Goal: Use online tool/utility: Utilize a website feature to perform a specific function

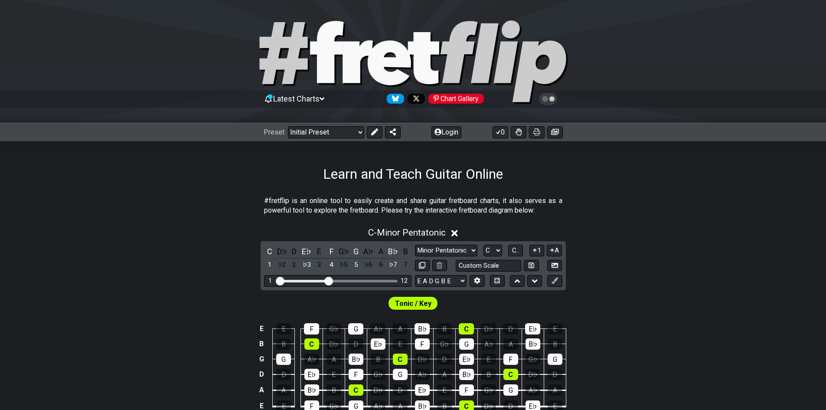
click at [354, 124] on div "Preset Welcome to #fretflip! Initial Preset Custom Preset Minor Pentatonic Majo…" at bounding box center [413, 132] width 826 height 19
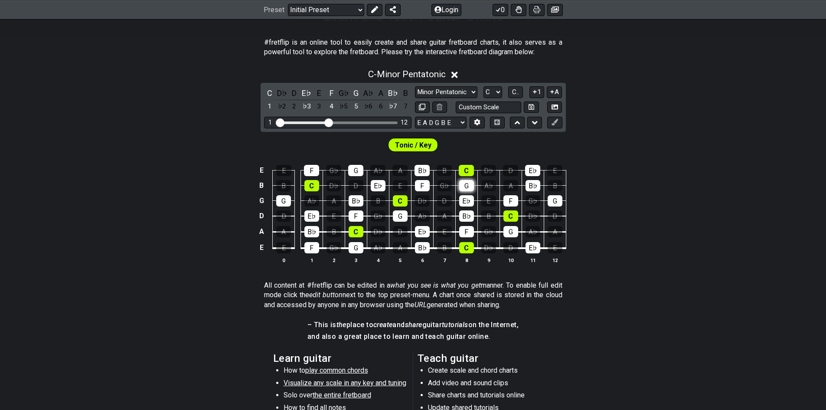
scroll to position [87, 0]
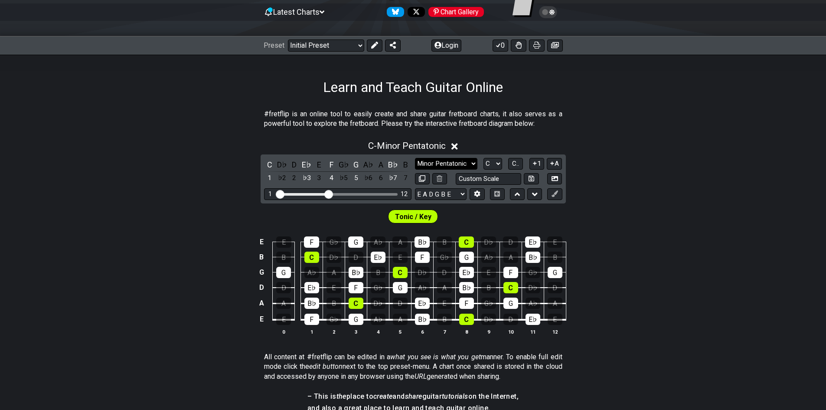
drag, startPoint x: 468, startPoint y: 153, endPoint x: 471, endPoint y: 161, distance: 9.3
click at [469, 155] on div "C - Minor Pentatonic C D♭ D E♭ E F G♭ G A♭ A B♭ B 1 ♭2 2 ♭3 3 4 ♭5 5 ♭6 6 ♭7 7 …" at bounding box center [413, 241] width 826 height 212
click at [471, 161] on select "Minor Pentatonic Click to edit Minor Pentatonic Major Pentatonic Minor Blues Ma…" at bounding box center [446, 164] width 62 height 12
click at [415, 158] on select "Minor Pentatonic Click to edit Minor Pentatonic Major Pentatonic Minor Blues Ma…" at bounding box center [446, 164] width 62 height 12
click at [449, 164] on select "Minor Pentatonic Click to edit Minor Pentatonic Major Pentatonic Minor Blues Ma…" at bounding box center [446, 164] width 62 height 12
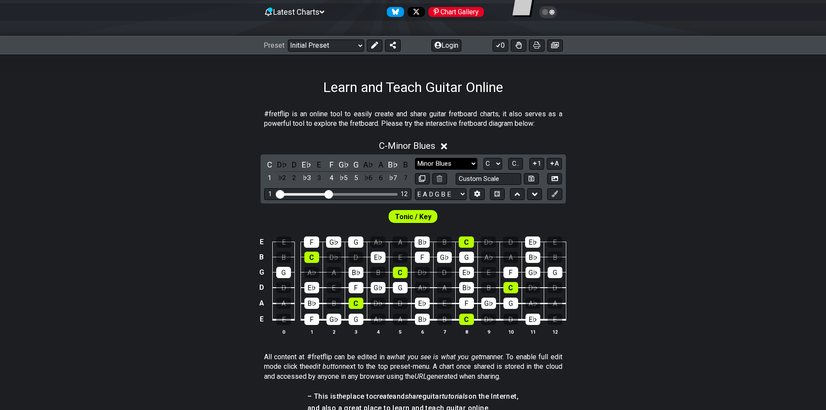
click at [415, 158] on select "Minor Pentatonic Click to edit Minor Pentatonic Major Pentatonic Minor Blues Ma…" at bounding box center [446, 164] width 62 height 12
click at [461, 157] on div "C D♭ D E♭ E F G♭ G A♭ A B♭ B 1 ♭2 2 ♭3 3 4 ♭5 5 ♭6 6 ♭7 7 Minor Pentatonic Clic…" at bounding box center [412, 178] width 305 height 49
click at [462, 166] on select "Minor Pentatonic Click to edit Minor Pentatonic Major Pentatonic Minor Blues Ma…" at bounding box center [446, 164] width 62 height 12
select select "Major / [PERSON_NAME]"
click at [415, 158] on select "Minor Pentatonic Click to edit Minor Pentatonic Major Pentatonic Minor Blues Ma…" at bounding box center [446, 164] width 62 height 12
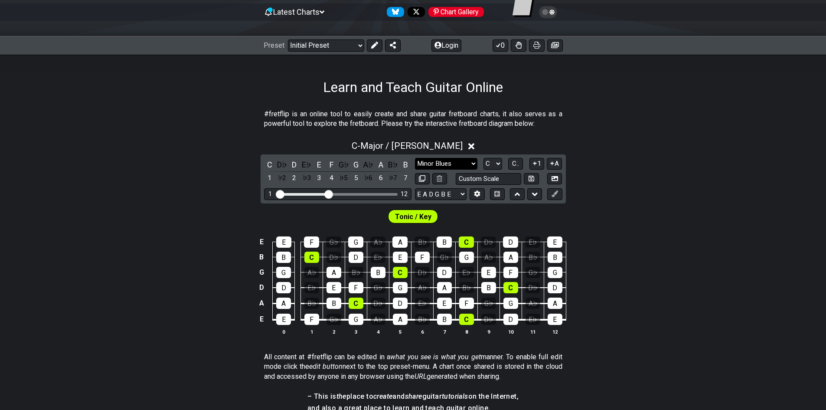
click at [465, 167] on select "Minor Pentatonic Click to edit Minor Pentatonic Major Pentatonic Minor Blues Ma…" at bounding box center [446, 164] width 62 height 12
click at [462, 133] on div "#fretflip is an online tool to easily create and share guitar fretboard charts,…" at bounding box center [413, 121] width 298 height 30
click at [486, 163] on select "A♭ A A♯ B♭ B C C♯ D♭ D D♯ E♭ E F F♯ G♭ G G♯" at bounding box center [492, 164] width 19 height 12
click at [483, 158] on select "A♭ A A♯ B♭ B C C♯ D♭ D D♯ E♭ E F F♯ G♭ G G♯" at bounding box center [492, 164] width 19 height 12
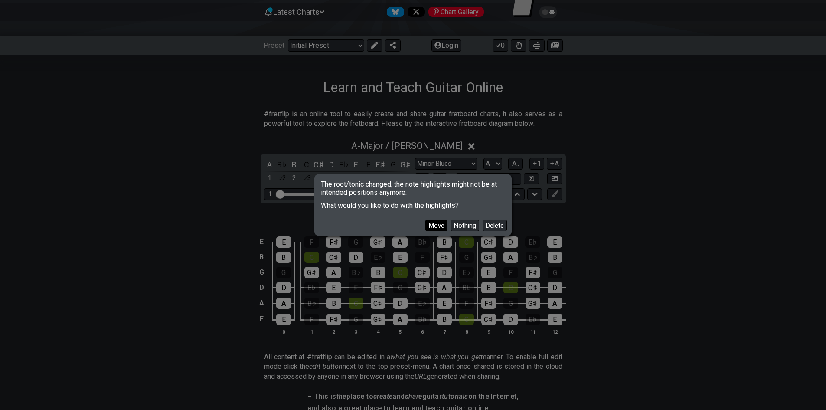
click at [441, 222] on button "Move" at bounding box center [436, 225] width 22 height 12
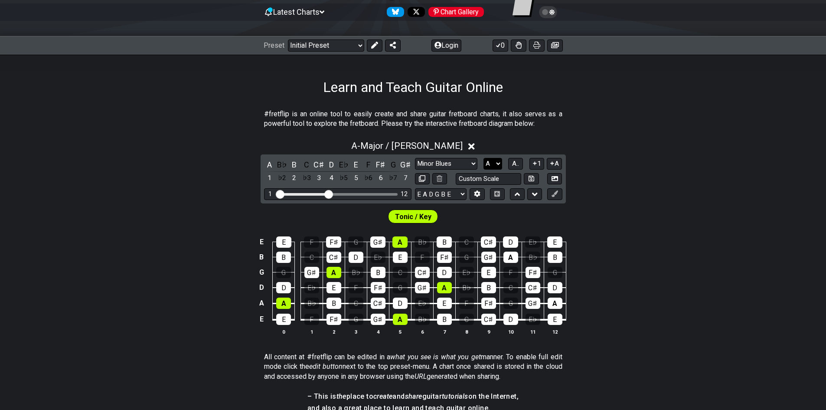
click at [495, 160] on select "A♭ A A♯ B♭ B C C♯ D♭ D D♯ E♭ E F F♯ G♭ G G♯" at bounding box center [492, 164] width 19 height 12
select select "C"
click at [483, 158] on select "A♭ A A♯ B♭ B C C♯ D♭ D D♯ E♭ E F F♯ G♭ G G♯" at bounding box center [492, 164] width 19 height 12
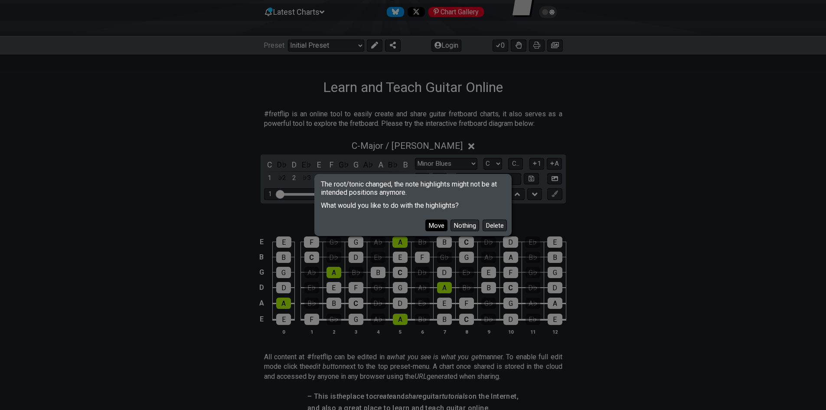
click at [436, 222] on button "Move" at bounding box center [436, 225] width 22 height 12
